Goal: Information Seeking & Learning: Learn about a topic

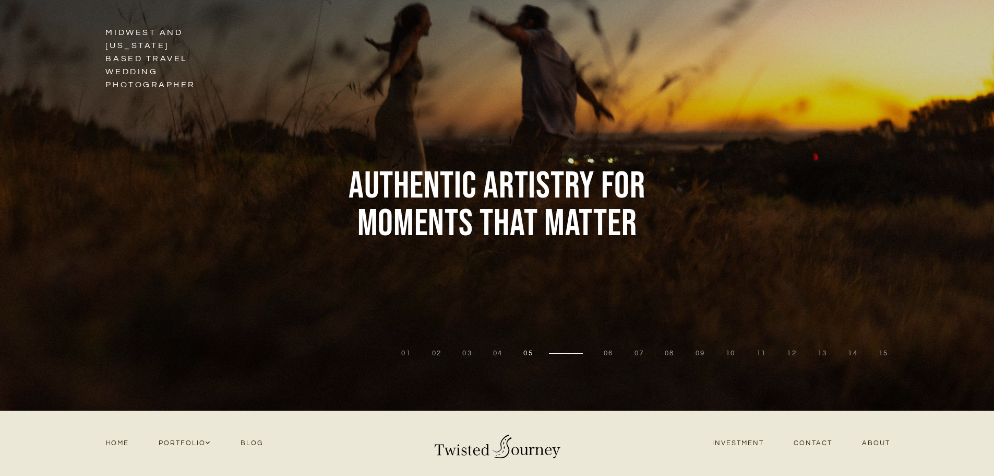
click at [137, 59] on div at bounding box center [174, 205] width 348 height 410
click at [135, 61] on div at bounding box center [174, 205] width 348 height 410
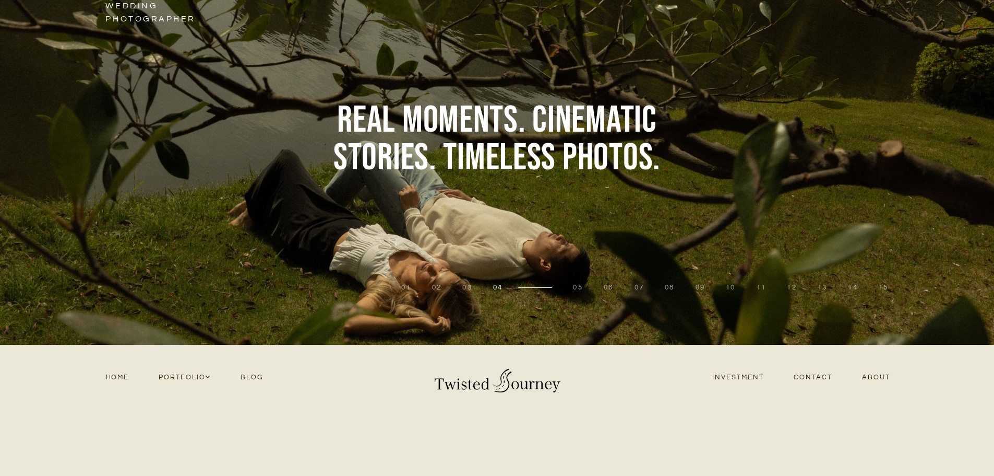
scroll to position [209, 0]
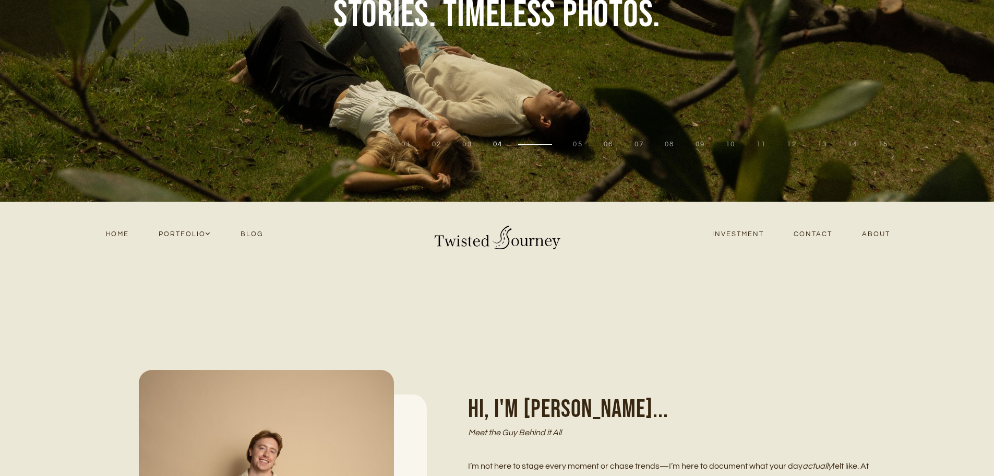
drag, startPoint x: 725, startPoint y: 235, endPoint x: 801, endPoint y: 256, distance: 79.0
click at [725, 235] on link "Investment" at bounding box center [738, 234] width 81 height 14
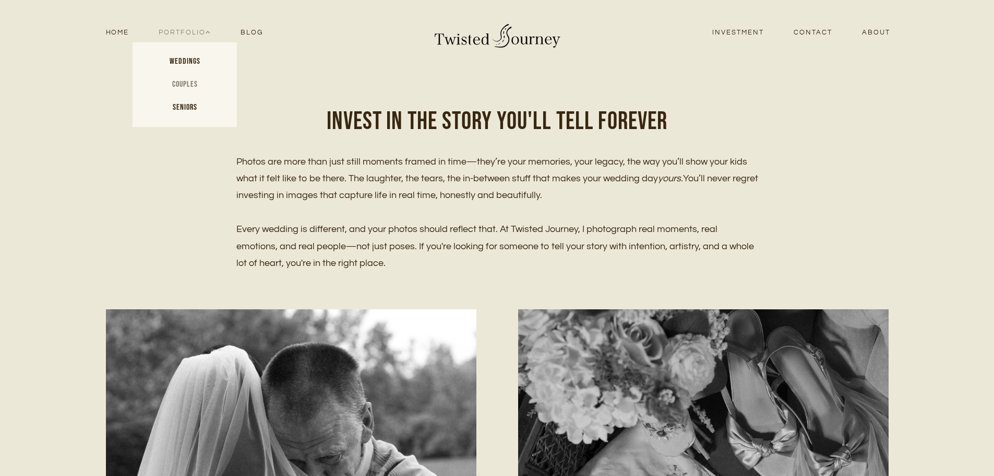
click at [182, 83] on link "Couples" at bounding box center [185, 84] width 104 height 23
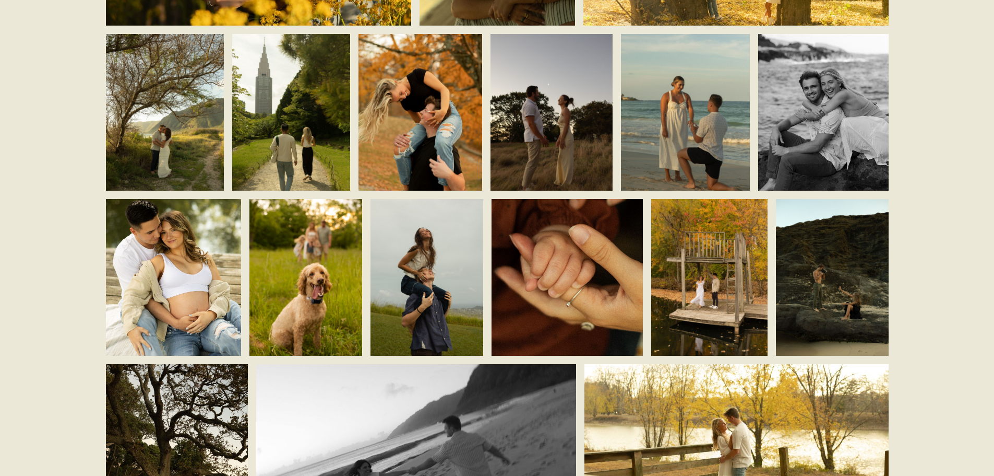
scroll to position [2036, 0]
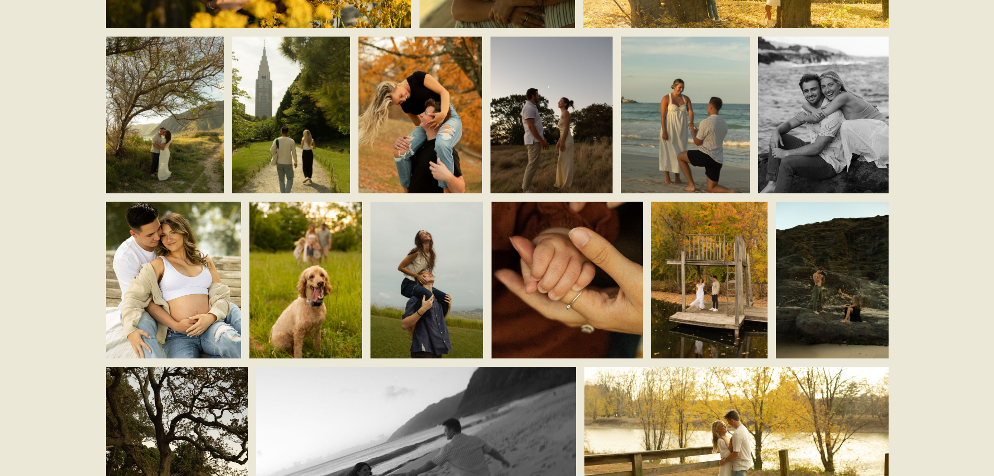
click at [581, 124] on img at bounding box center [552, 115] width 122 height 177
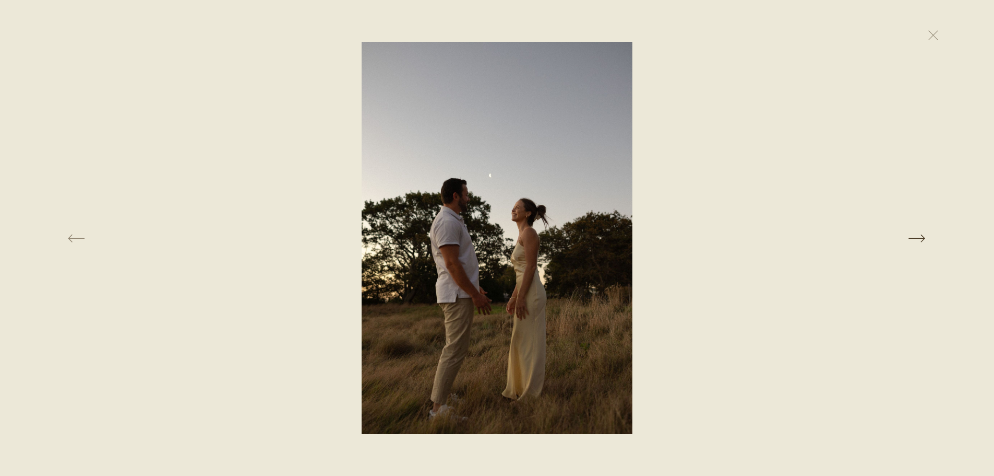
click at [776, 175] on button at bounding box center [791, 238] width 343 height 392
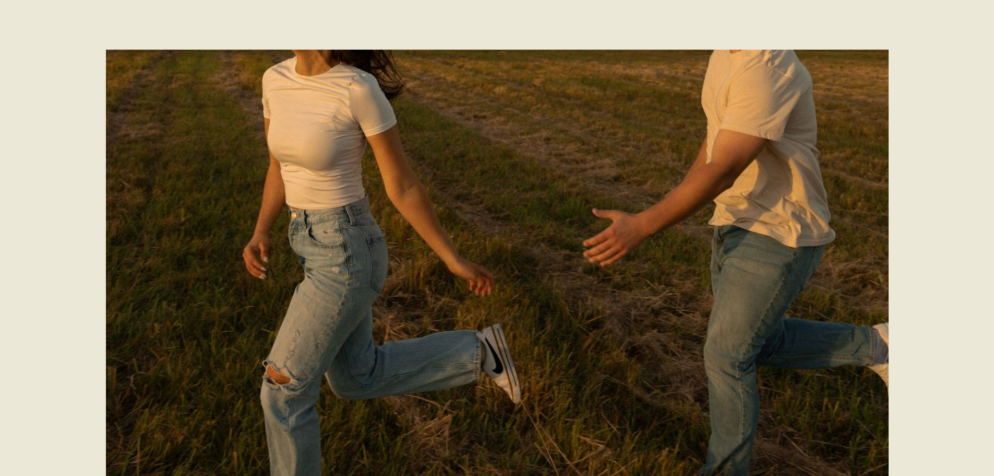
scroll to position [0, 0]
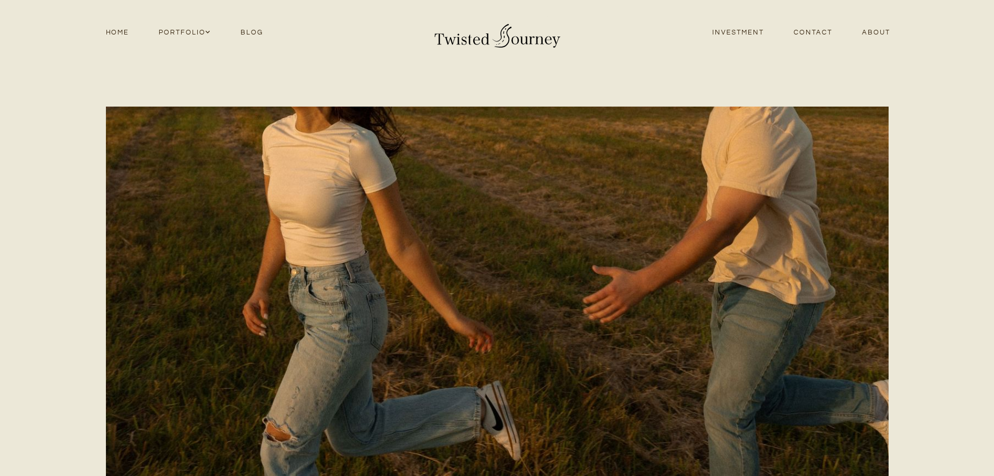
click at [885, 36] on link "About" at bounding box center [876, 33] width 58 height 14
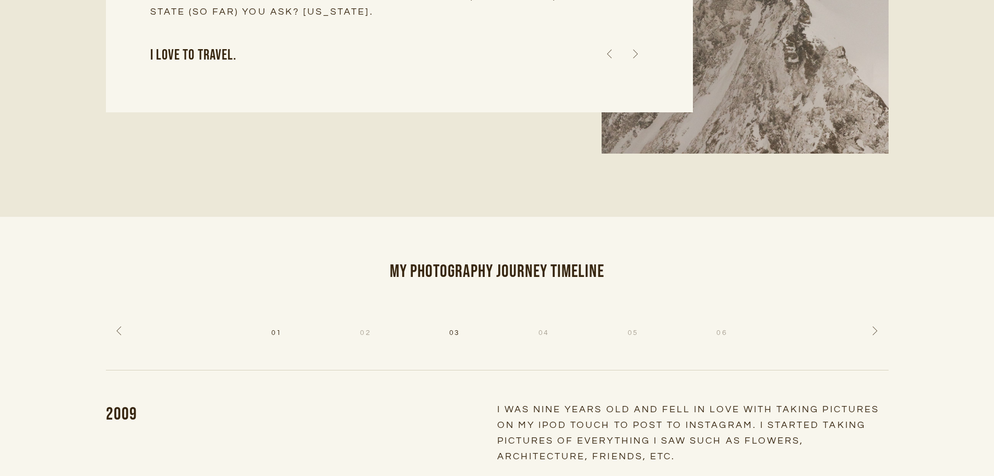
scroll to position [1879, 0]
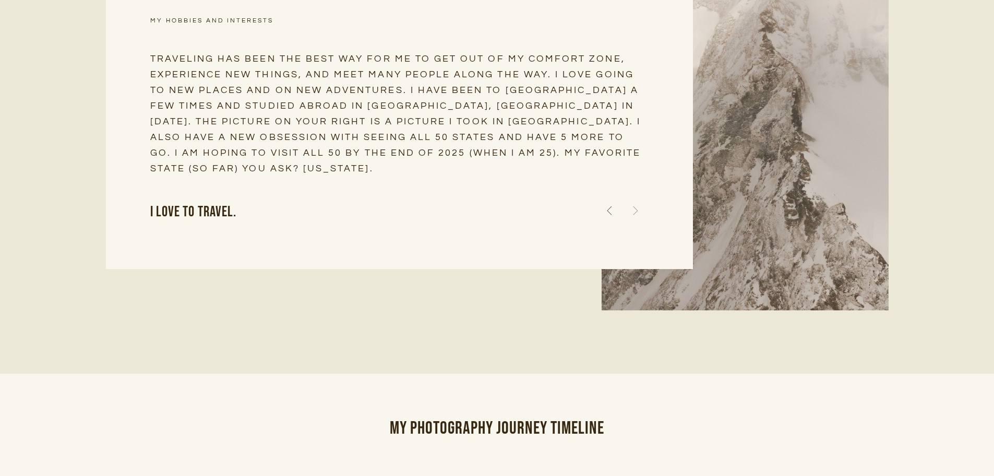
click at [637, 198] on icon at bounding box center [636, 210] width 26 height 30
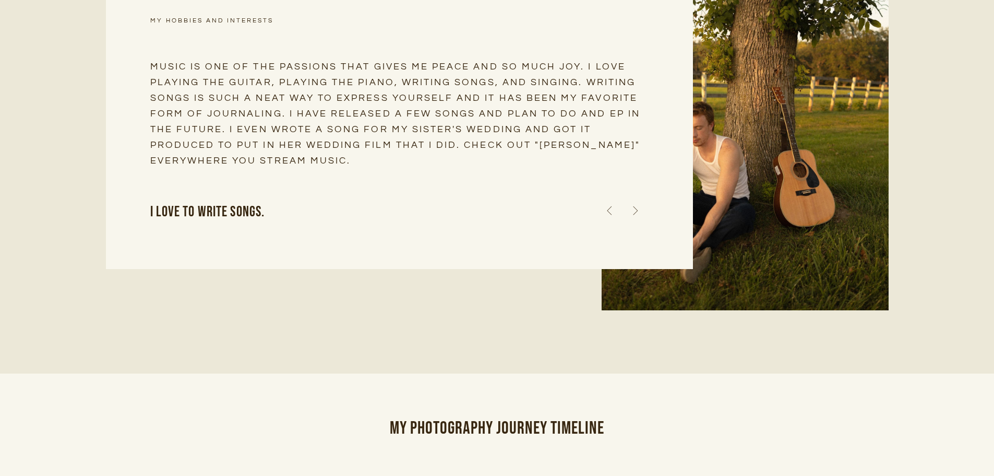
click at [637, 198] on icon at bounding box center [636, 210] width 26 height 30
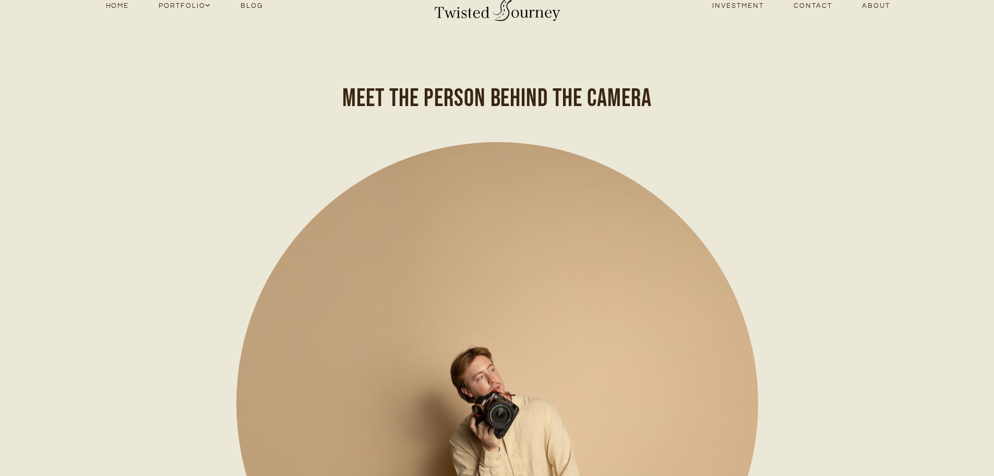
scroll to position [0, 0]
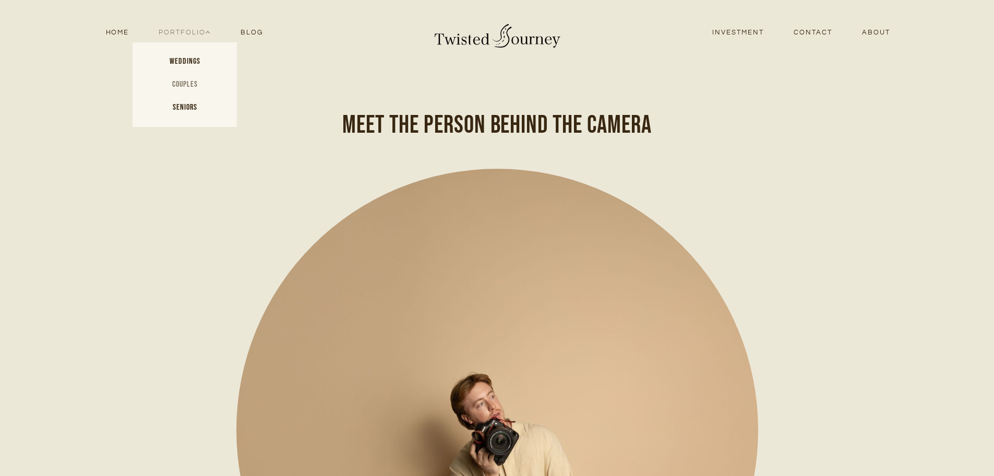
click at [178, 86] on link "Couples" at bounding box center [185, 84] width 104 height 23
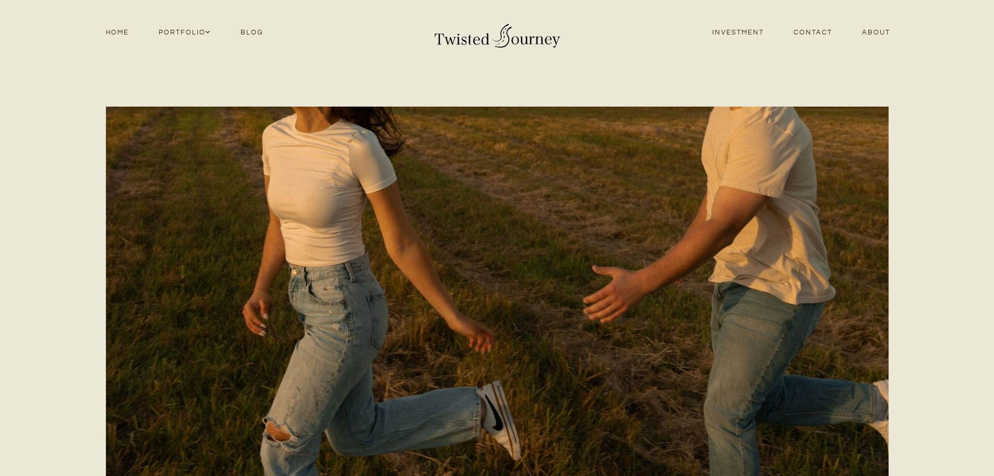
click at [743, 26] on link "Investment" at bounding box center [738, 33] width 81 height 14
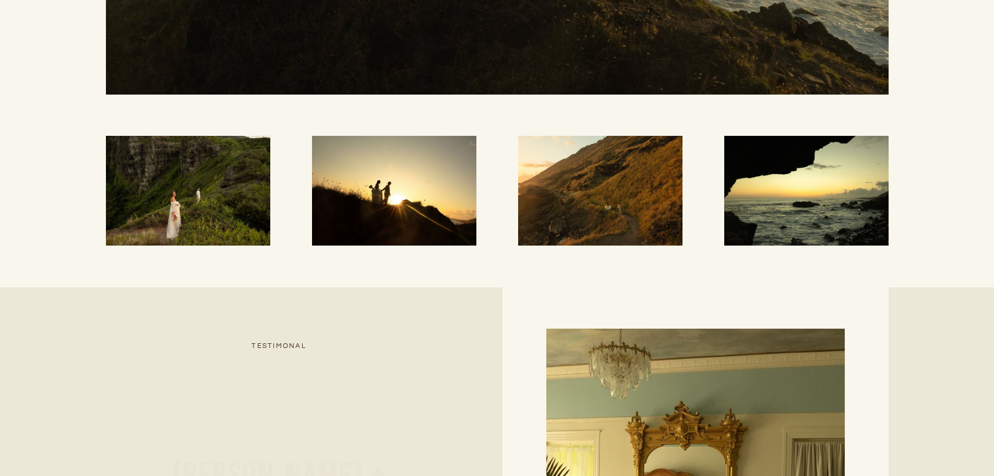
scroll to position [3341, 0]
